Goal: Information Seeking & Learning: Learn about a topic

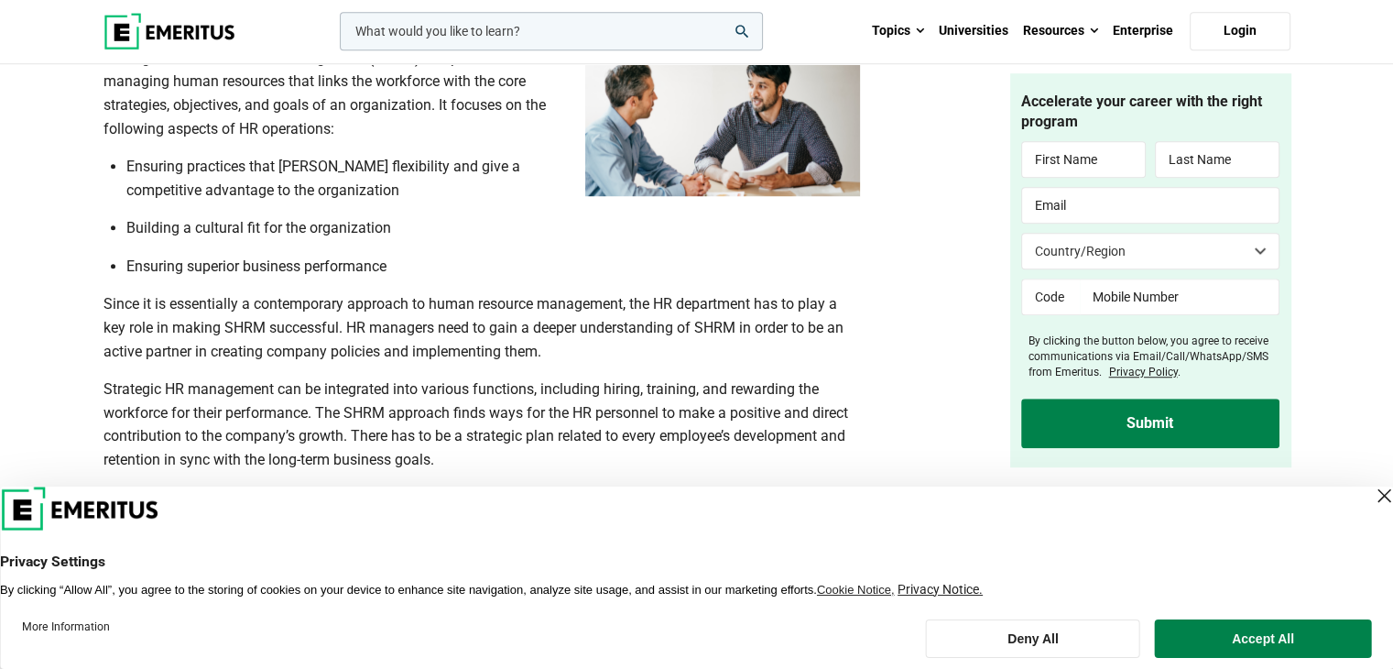
scroll to position [1339, 0]
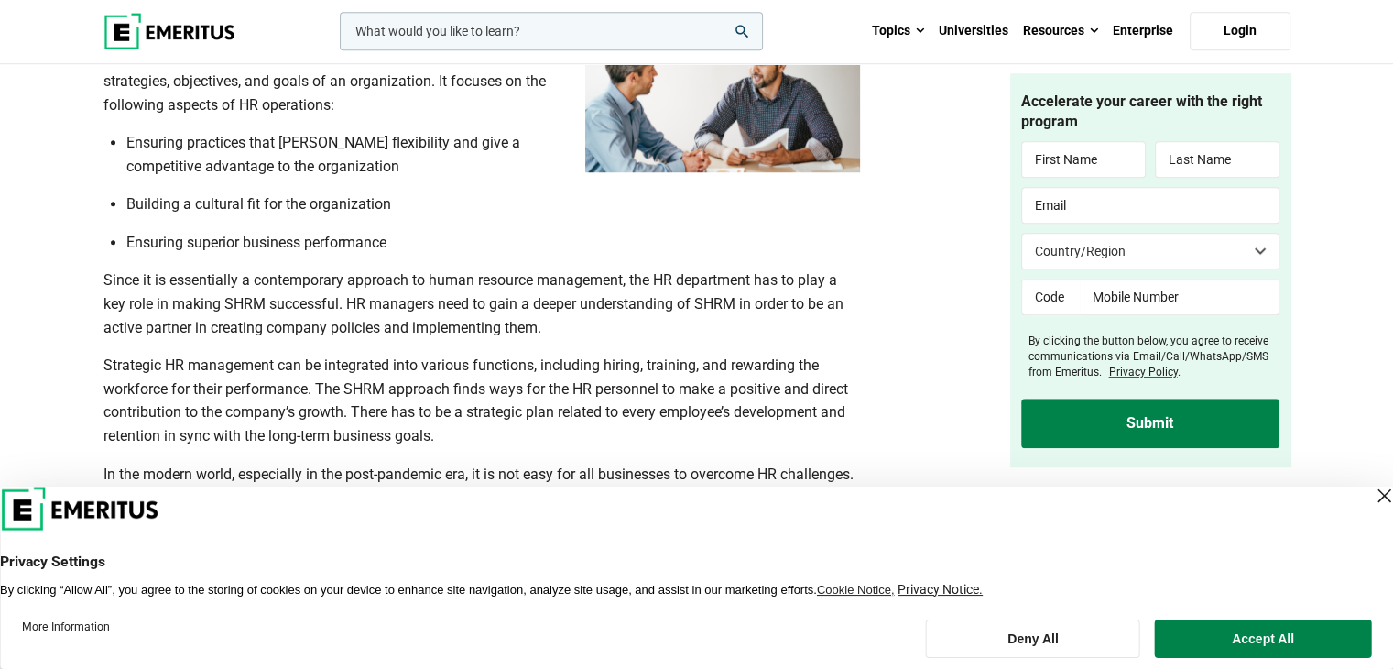
click at [1371, 492] on div "Close Layer" at bounding box center [1384, 496] width 26 height 26
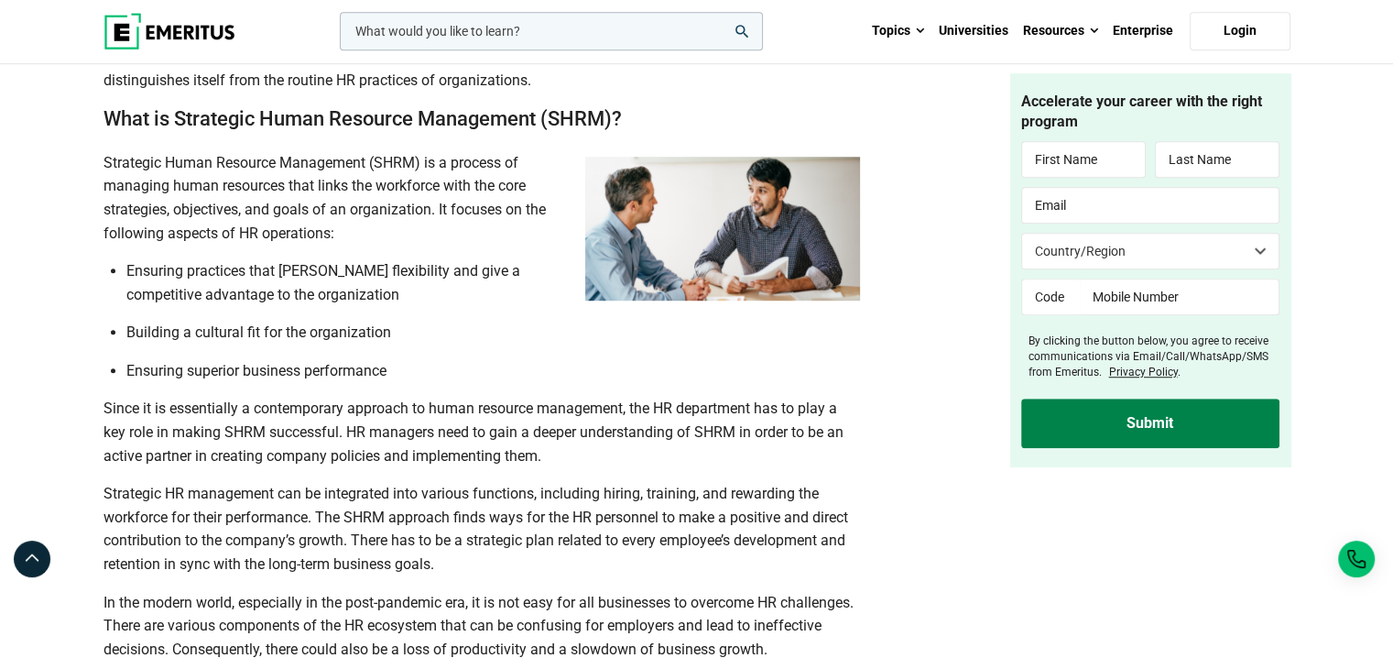
scroll to position [1212, 0]
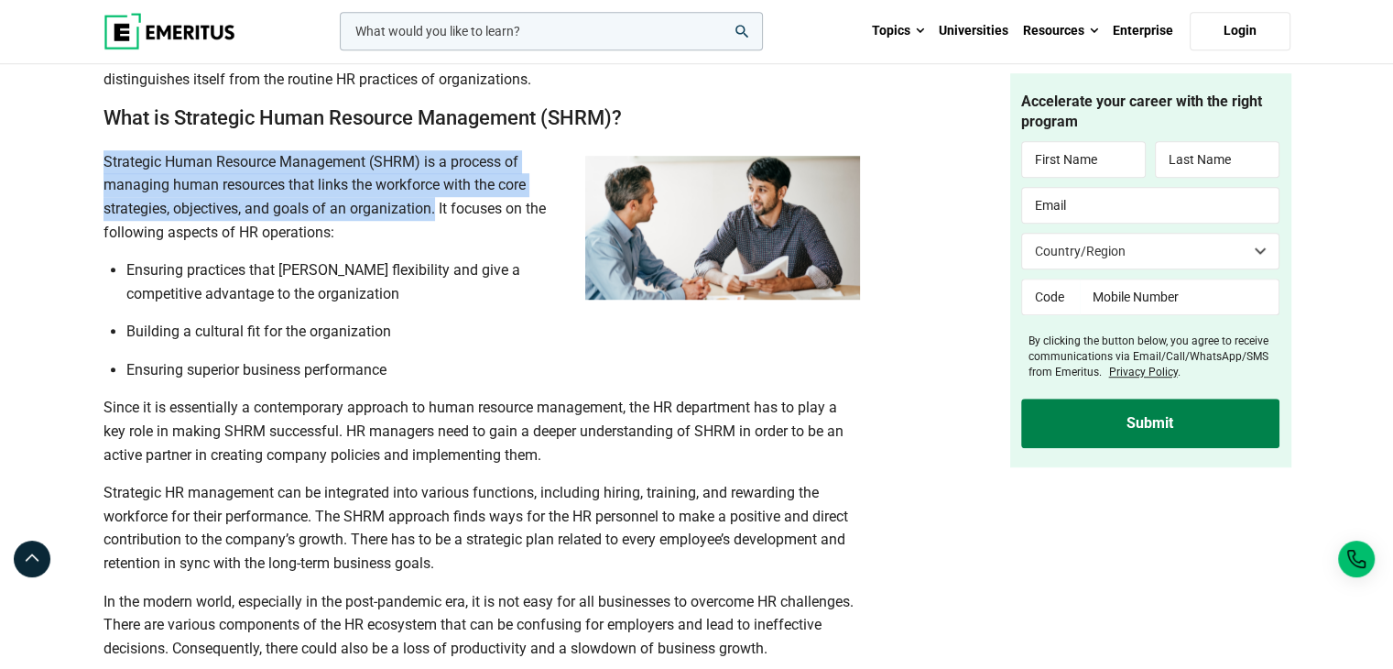
drag, startPoint x: 103, startPoint y: 154, endPoint x: 433, endPoint y: 210, distance: 335.3
click at [433, 210] on p "Strategic Human Resource Management (SHRM) is a process of managing human resou…" at bounding box center [481, 196] width 756 height 93
copy p "Strategic Human Resource Management (SHRM) is a process of managing human resou…"
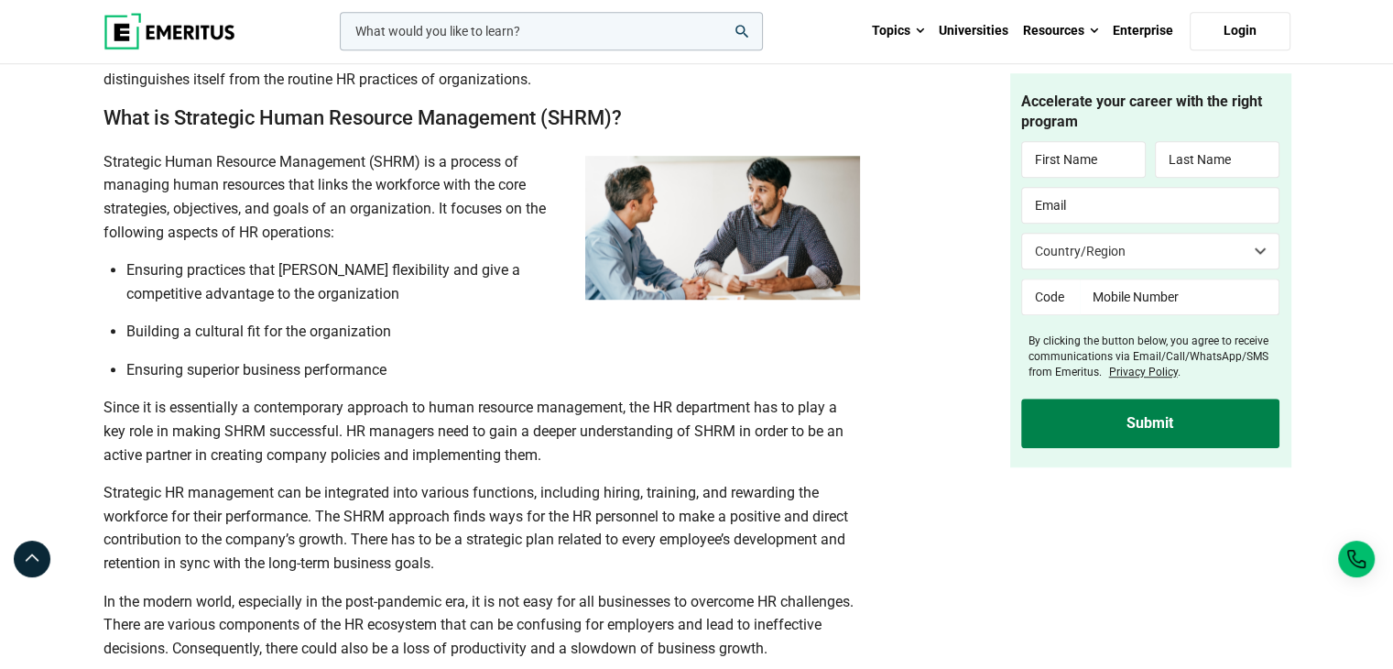
click at [754, 342] on li "Building a cultural fit for the organization" at bounding box center [493, 332] width 734 height 24
drag, startPoint x: 438, startPoint y: 207, endPoint x: 338, endPoint y: 226, distance: 101.7
click at [338, 226] on p "Strategic Human Resource Management (SHRM) is a process of managing human resou…" at bounding box center [481, 196] width 756 height 93
click at [388, 226] on p "Strategic Human Resource Management (SHRM) is a process of managing human resou…" at bounding box center [481, 196] width 756 height 93
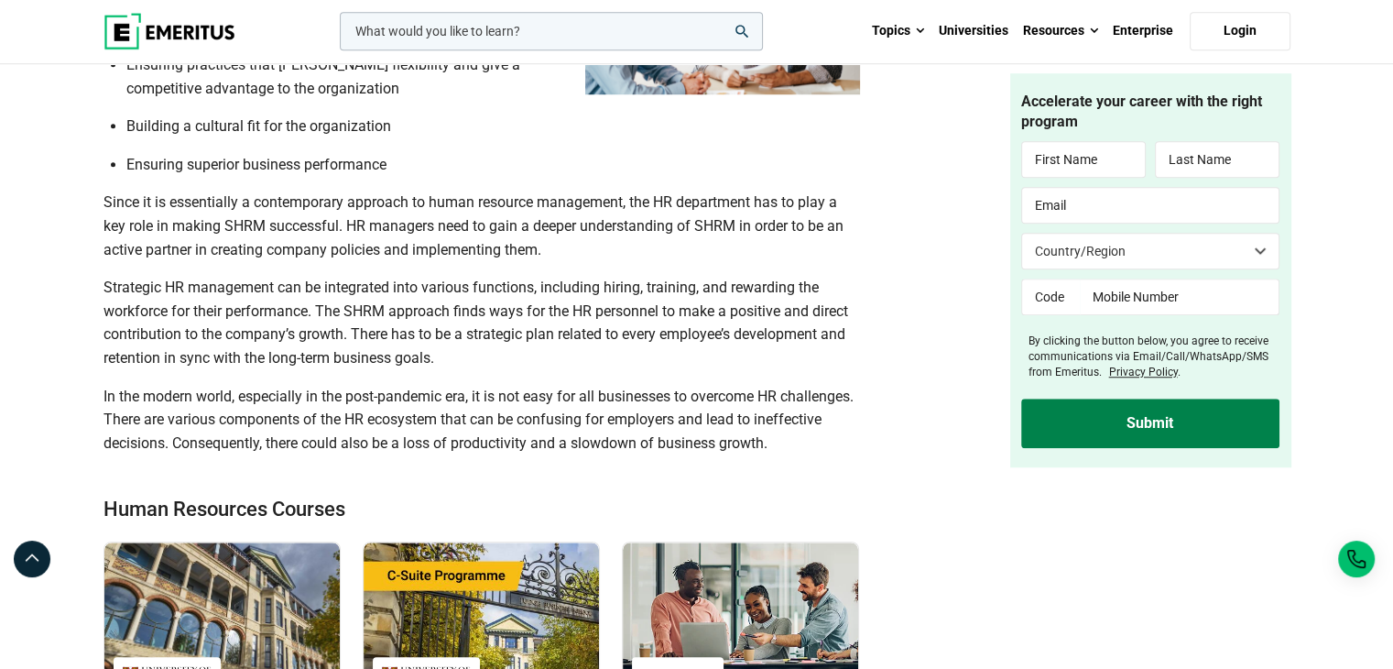
scroll to position [1418, 0]
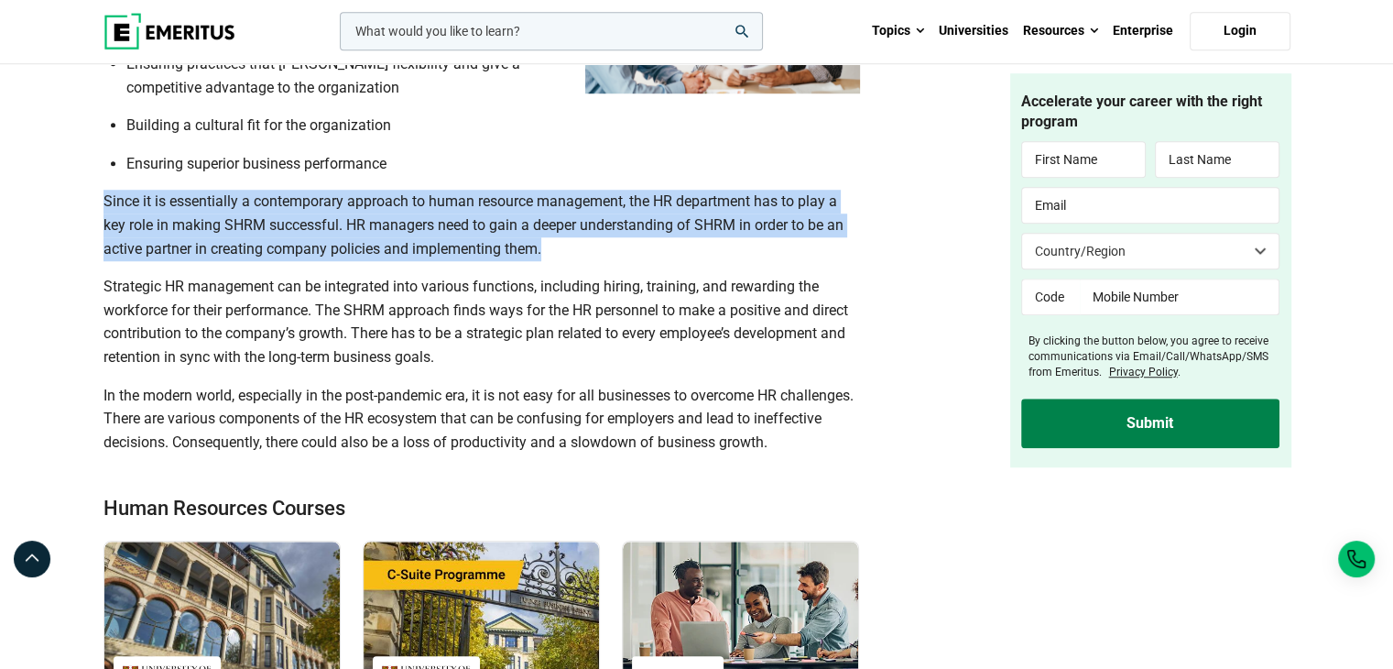
drag, startPoint x: 103, startPoint y: 195, endPoint x: 564, endPoint y: 244, distance: 463.2
click at [564, 244] on p "Since it is essentially a contemporary approach to human resource management, t…" at bounding box center [481, 225] width 756 height 71
copy p "Since it is essentially a contemporary approach to human resource management, t…"
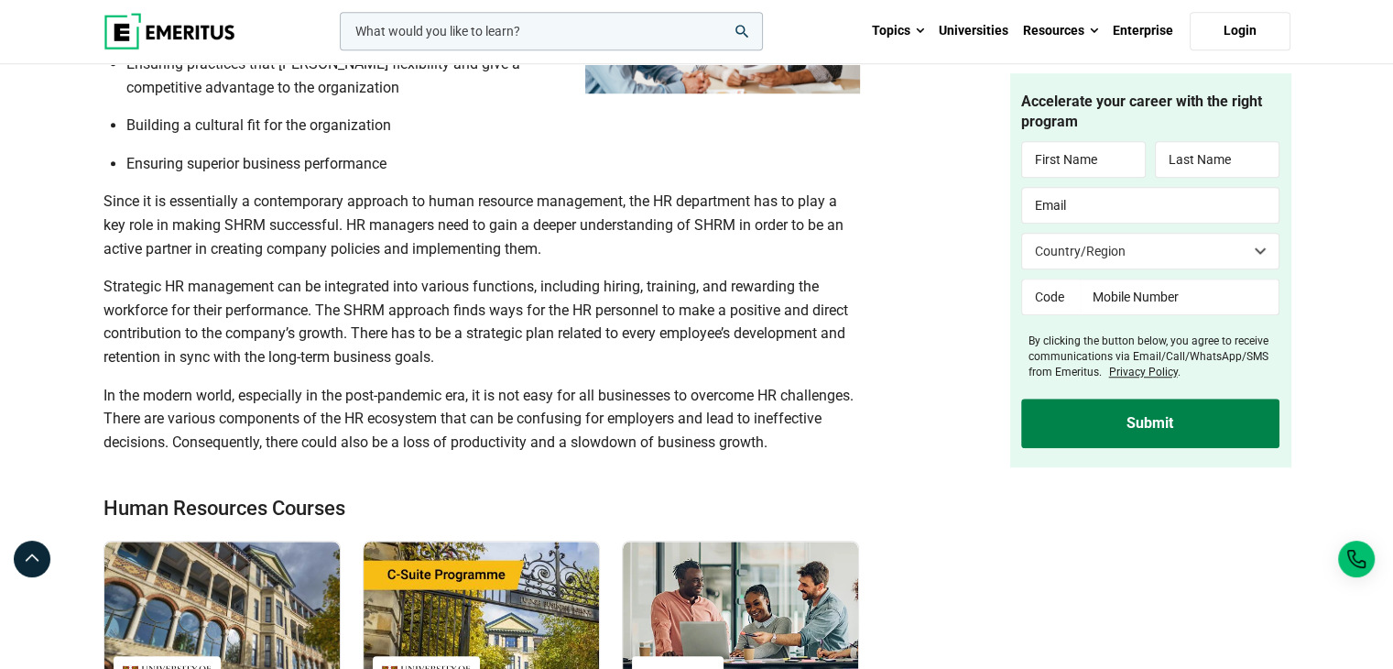
click at [824, 419] on p "In the modern world, especially in the post-pandemic era, it is not easy for al…" at bounding box center [481, 419] width 756 height 71
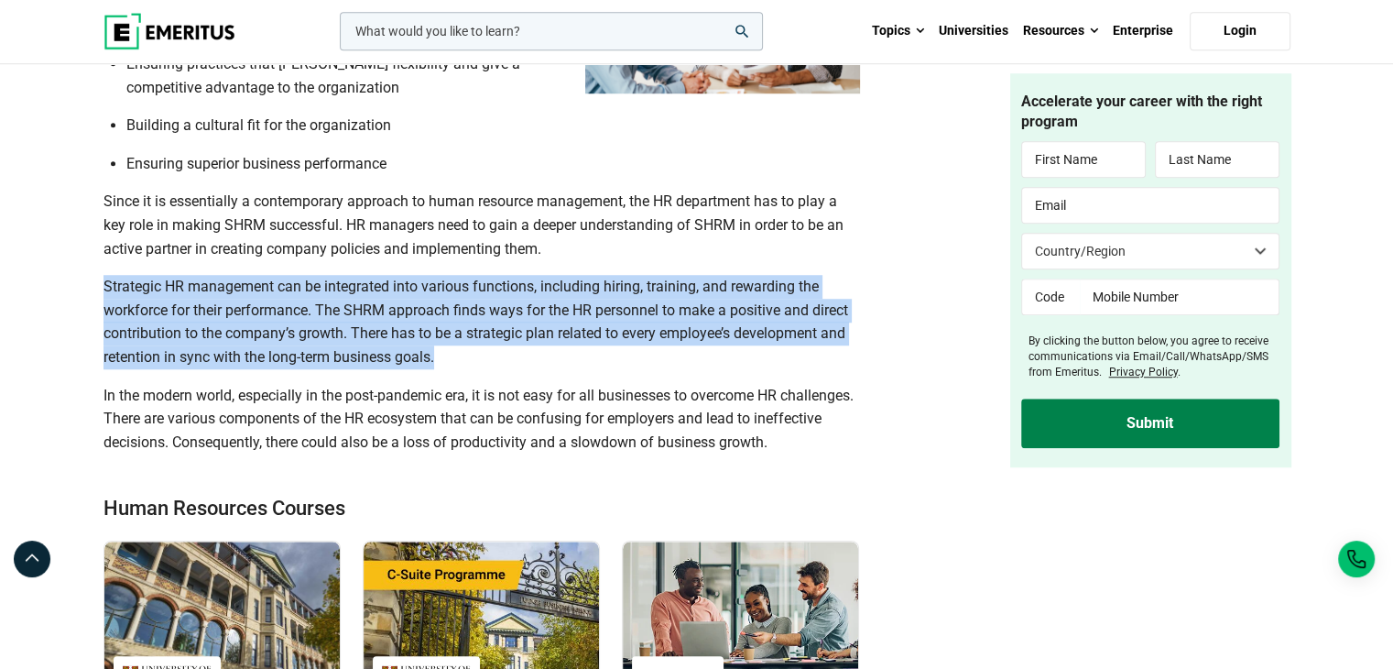
drag, startPoint x: 103, startPoint y: 284, endPoint x: 702, endPoint y: 354, distance: 602.2
click at [702, 354] on p "Strategic HR management can be integrated into various functions, including hir…" at bounding box center [481, 321] width 756 height 93
copy p "Strategic HR management can be integrated into various functions, including hir…"
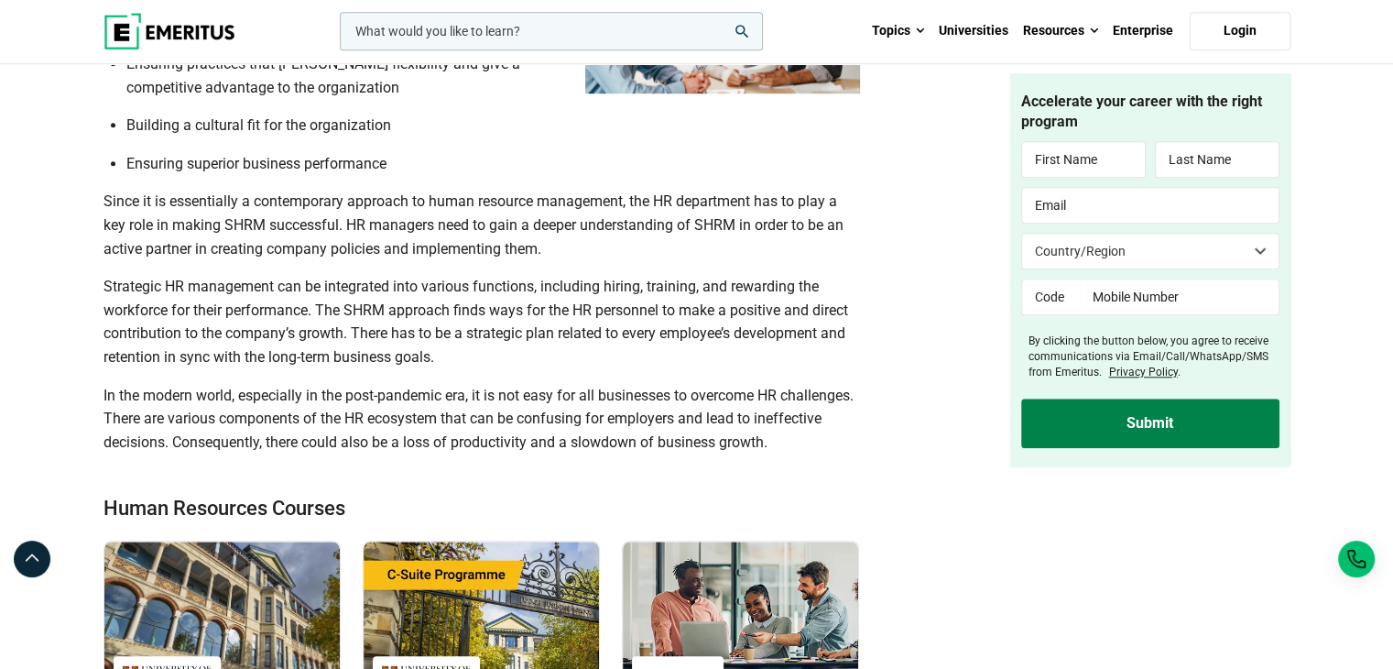
click at [796, 430] on p "In the modern world, especially in the post-pandemic era, it is not easy for al…" at bounding box center [481, 419] width 756 height 71
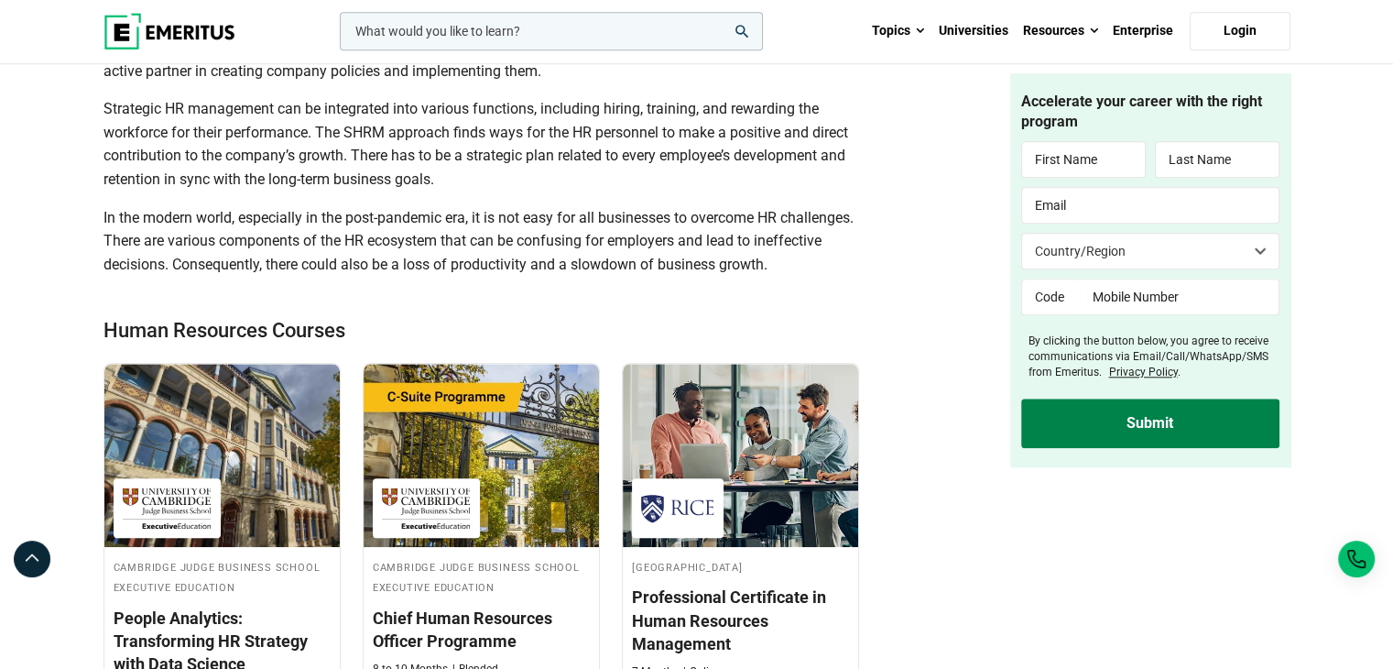
scroll to position [1596, 0]
